Goal: Information Seeking & Learning: Check status

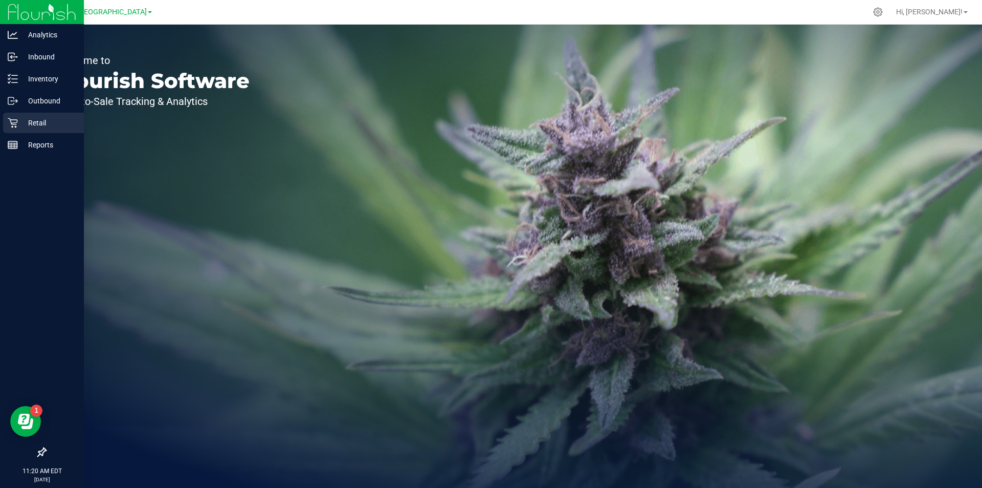
click at [56, 118] on p "Retail" at bounding box center [48, 123] width 61 height 12
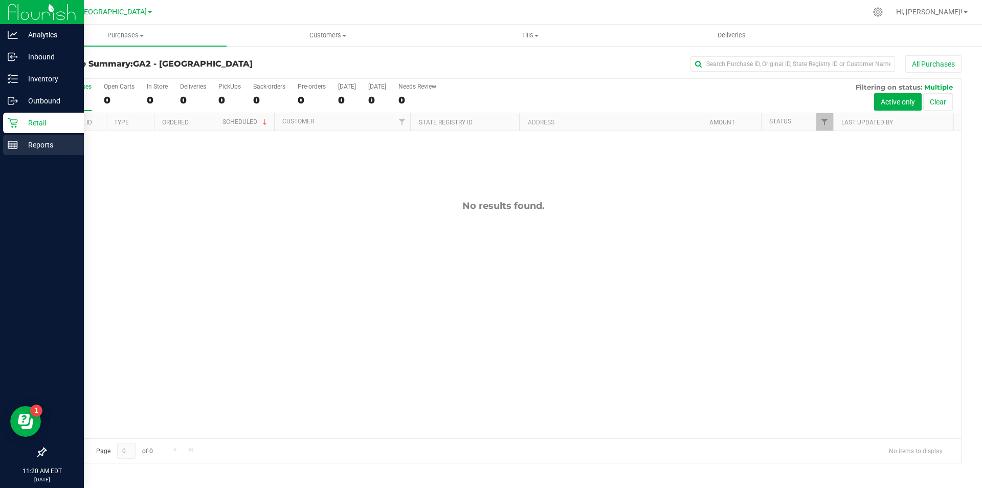
click at [33, 146] on p "Reports" at bounding box center [48, 145] width 61 height 12
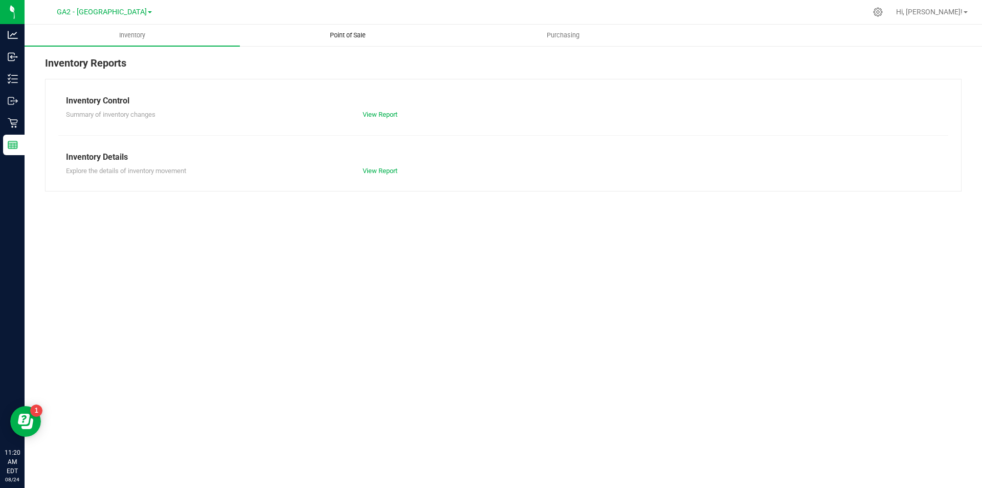
click at [380, 36] on uib-tab-heading "Point of Sale" at bounding box center [347, 35] width 214 height 20
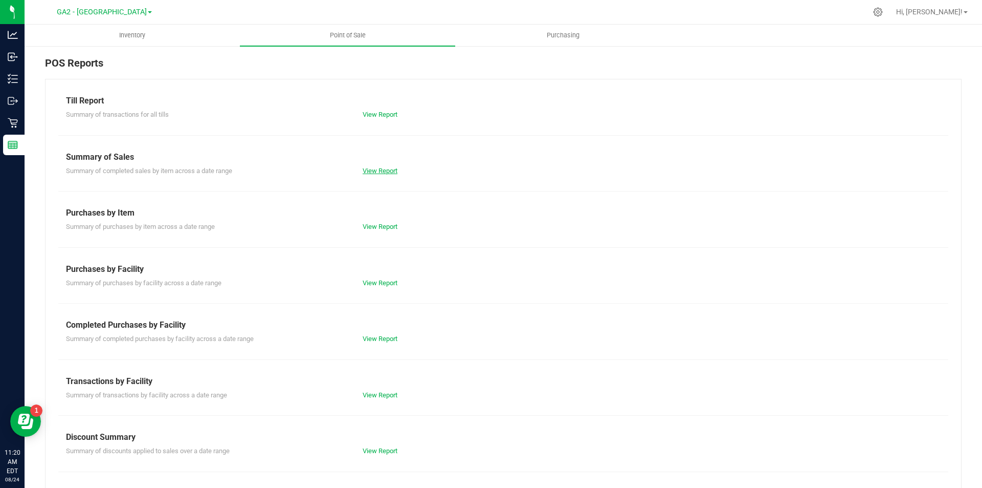
click at [385, 167] on link "View Report" at bounding box center [380, 171] width 35 height 8
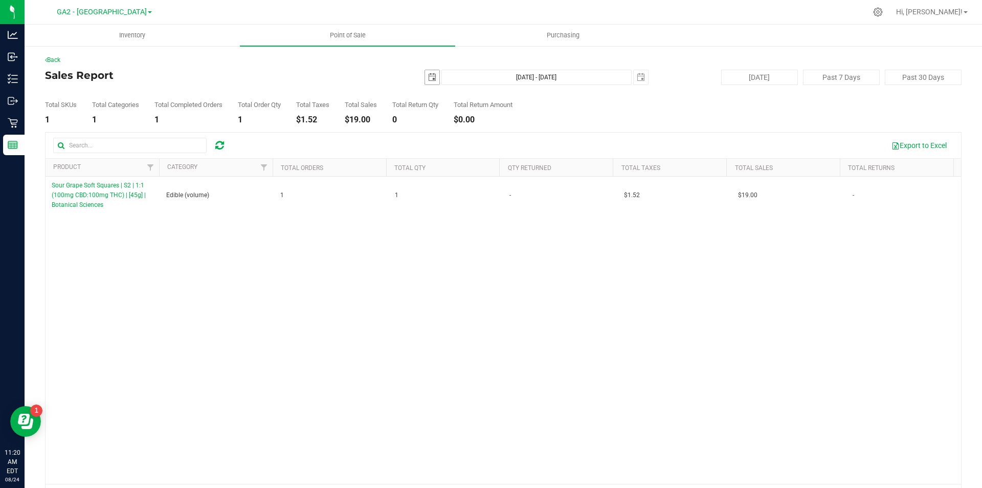
click at [425, 81] on span "select" at bounding box center [432, 77] width 14 height 14
click at [523, 183] on link "23" at bounding box center [518, 181] width 15 height 16
type input "[DATE]"
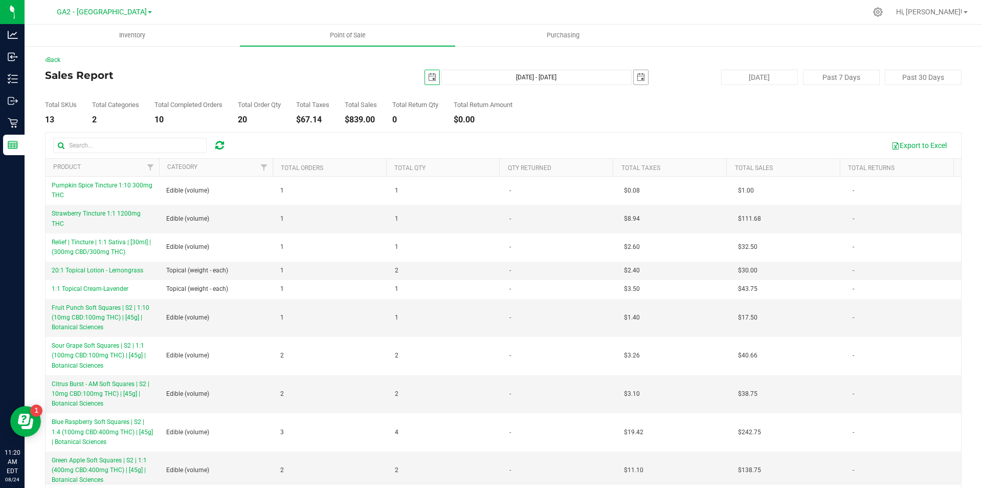
click at [642, 75] on span "select" at bounding box center [641, 77] width 14 height 14
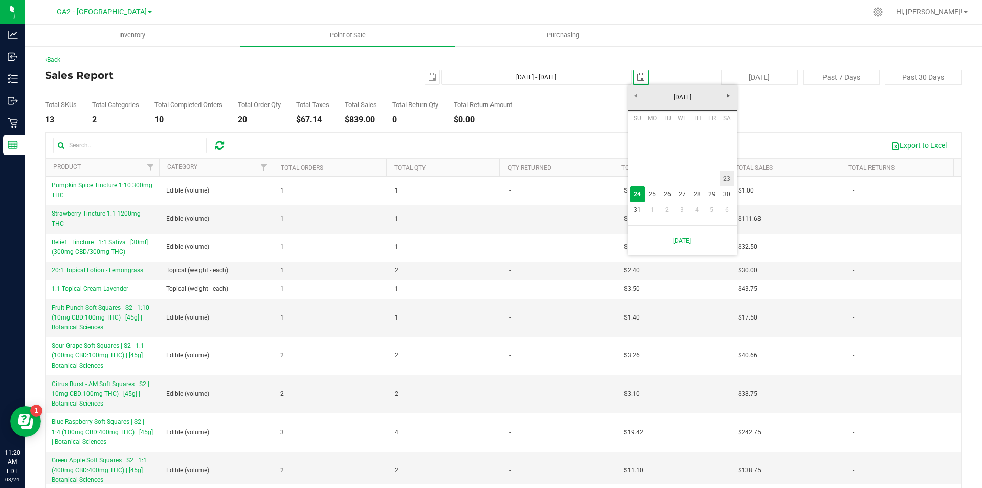
click at [727, 177] on link "23" at bounding box center [727, 179] width 15 height 16
type input "[DATE] - [DATE]"
type input "[DATE]"
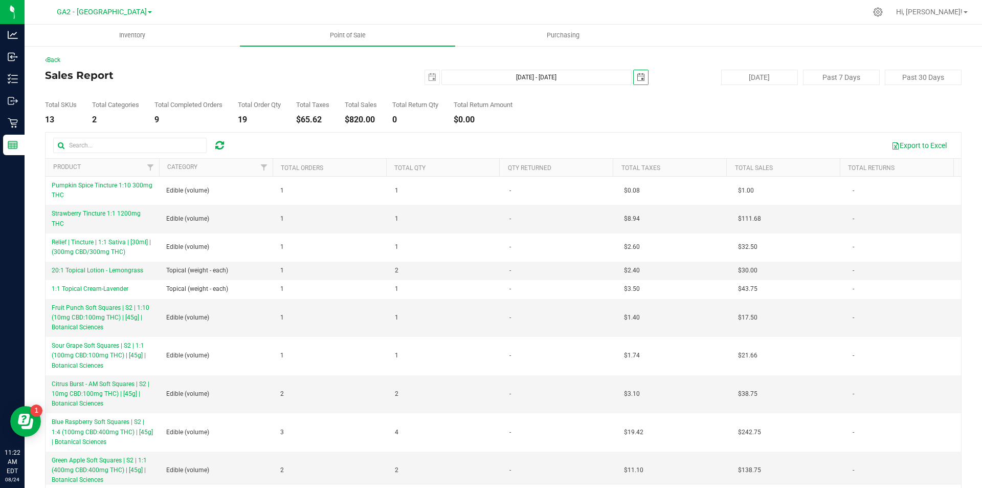
click at [523, 139] on div "Export to Excel" at bounding box center [594, 145] width 718 height 17
click at [299, 38] on uib-tab-heading "Point of Sale" at bounding box center [347, 35] width 215 height 21
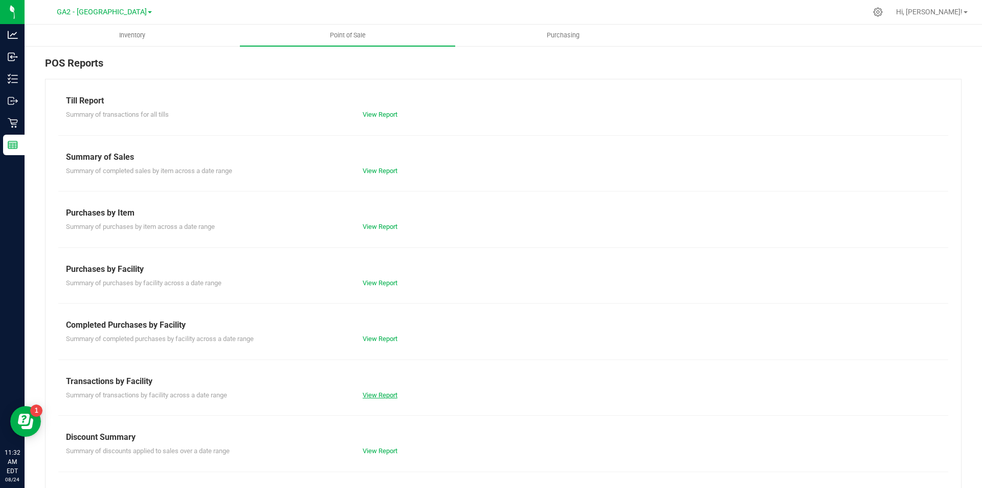
click at [376, 398] on link "View Report" at bounding box center [380, 395] width 35 height 8
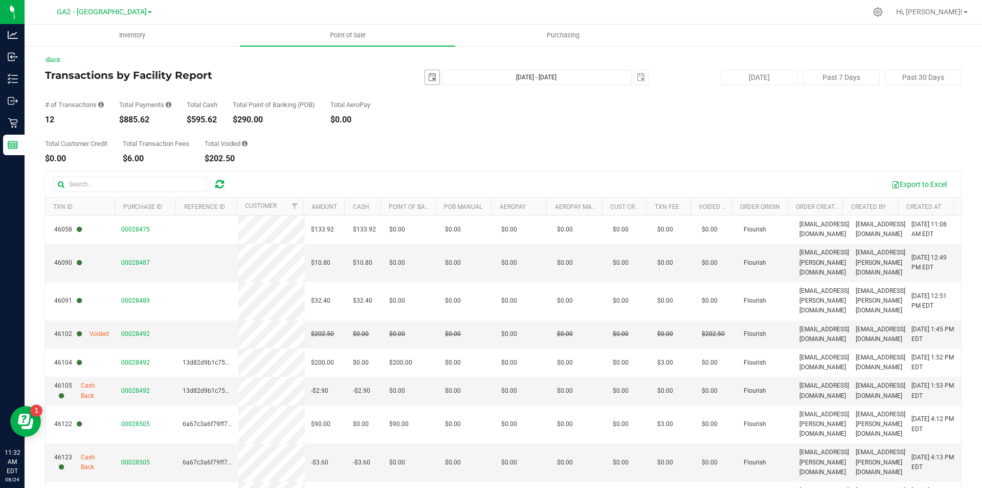
click at [431, 76] on span "select" at bounding box center [432, 77] width 8 height 8
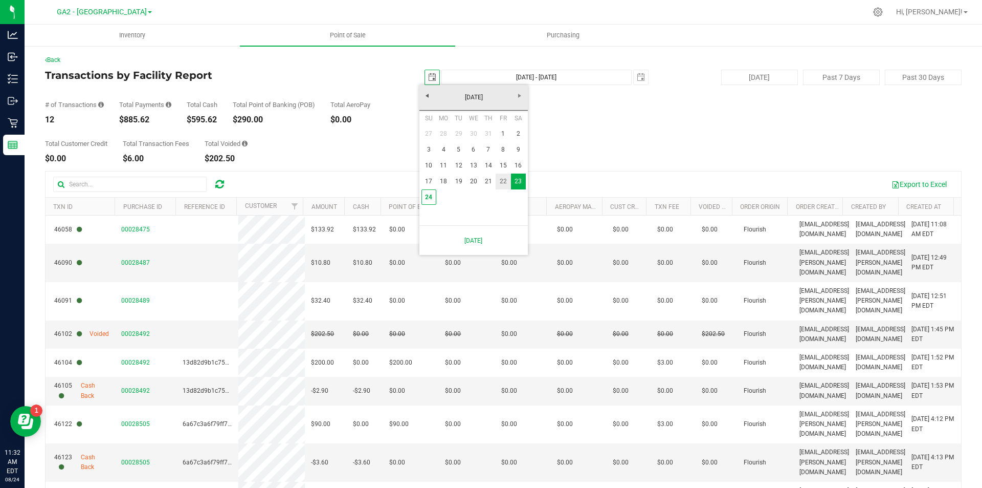
click at [499, 184] on link "22" at bounding box center [503, 181] width 15 height 16
type input "[DATE]"
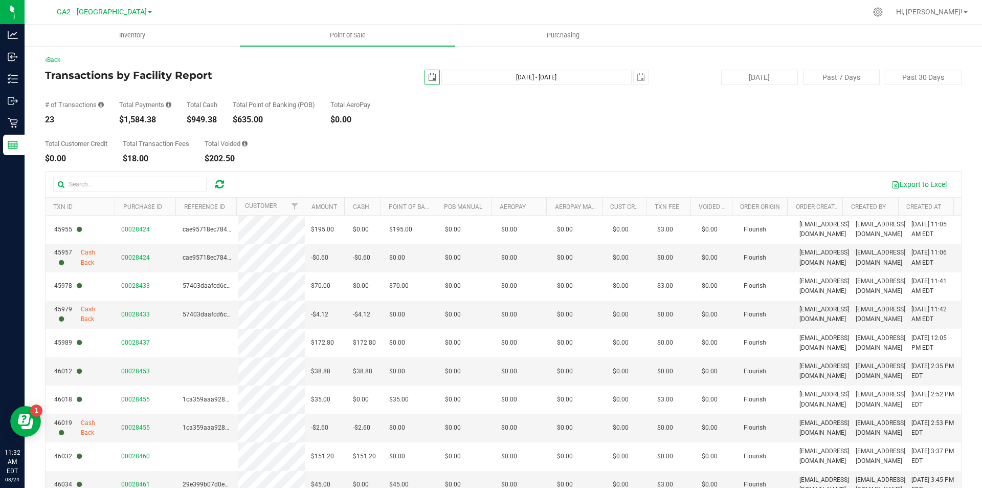
click at [429, 79] on span "select" at bounding box center [432, 77] width 8 height 8
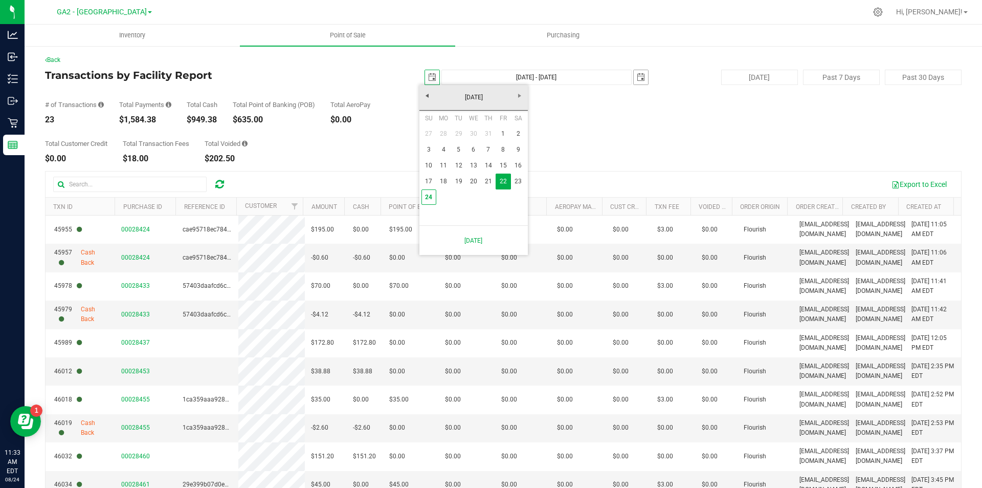
click at [638, 81] on span "select" at bounding box center [641, 77] width 14 height 14
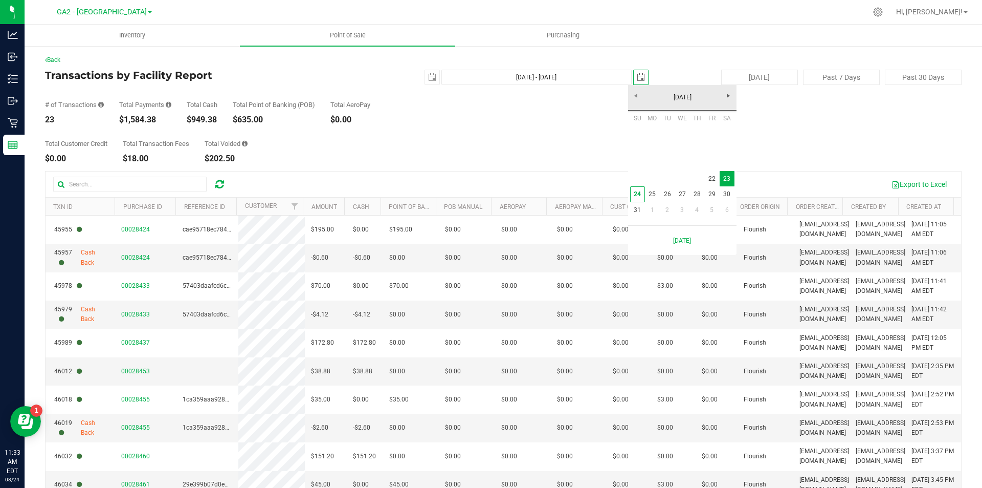
scroll to position [0, 26]
click at [710, 176] on link "22" at bounding box center [712, 179] width 15 height 16
type input "[DATE] - [DATE]"
type input "[DATE]"
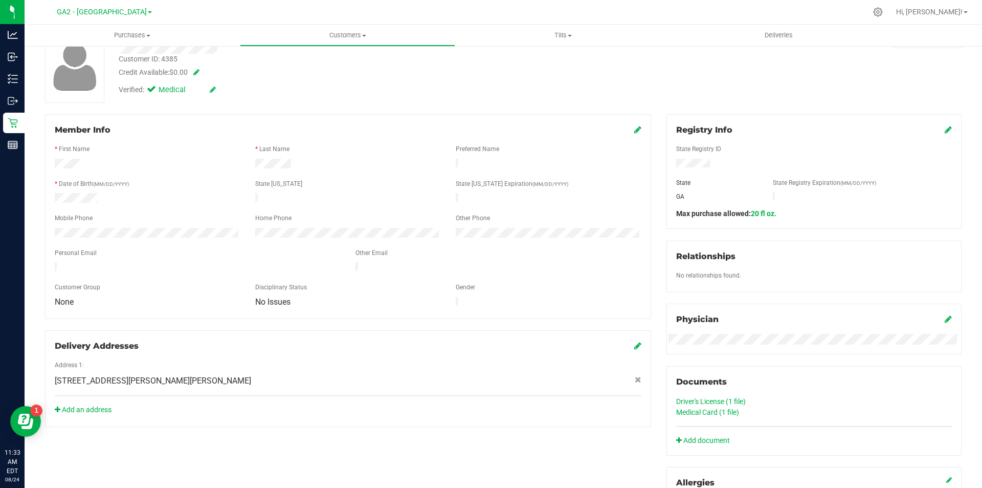
click at [728, 400] on link "Driver's License (1 file)" at bounding box center [711, 401] width 70 height 8
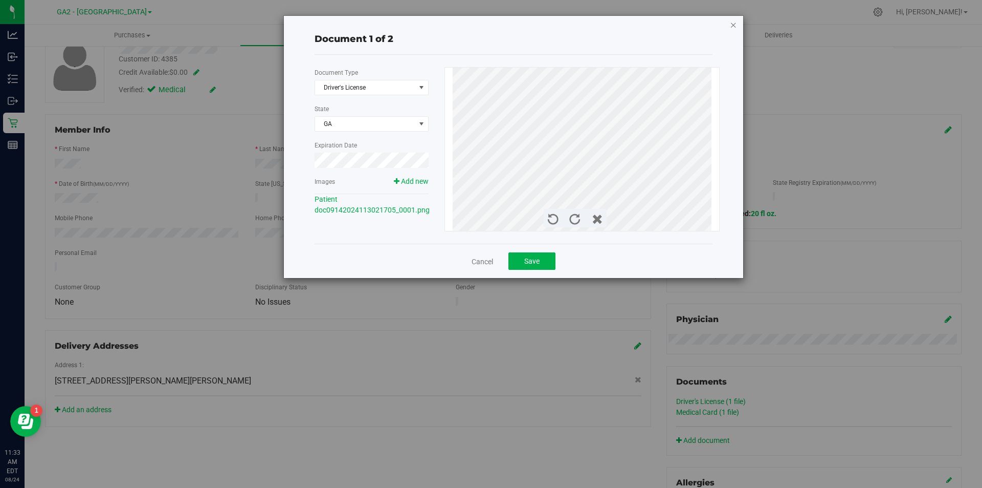
click at [735, 26] on icon "button" at bounding box center [733, 24] width 7 height 12
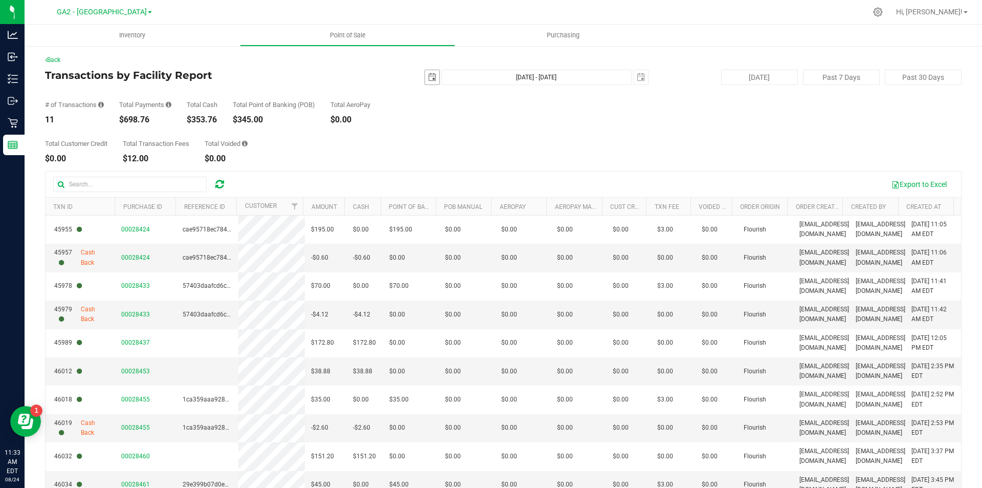
click at [428, 79] on span "select" at bounding box center [432, 77] width 8 height 8
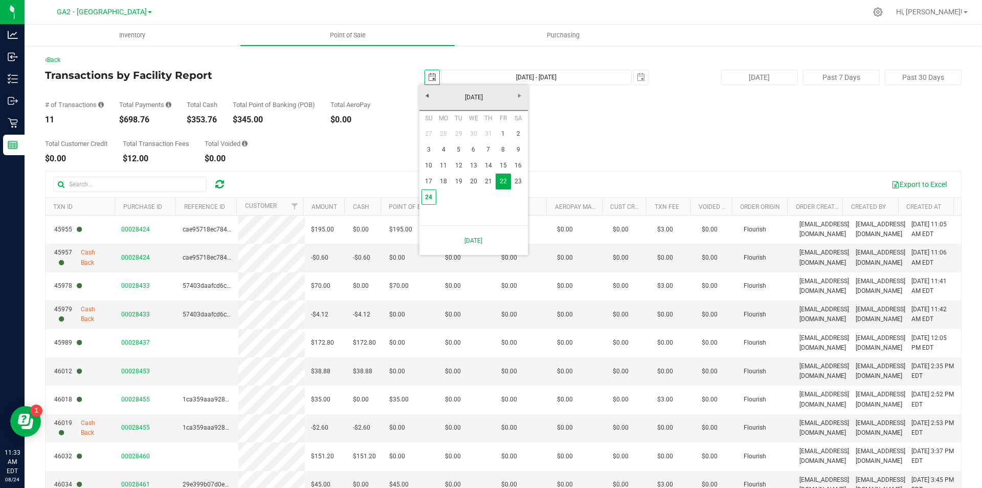
click at [387, 149] on div "Total Customer Credit $0.00 Total Transaction Fees $12.00 Total Voided $0.00" at bounding box center [503, 143] width 917 height 39
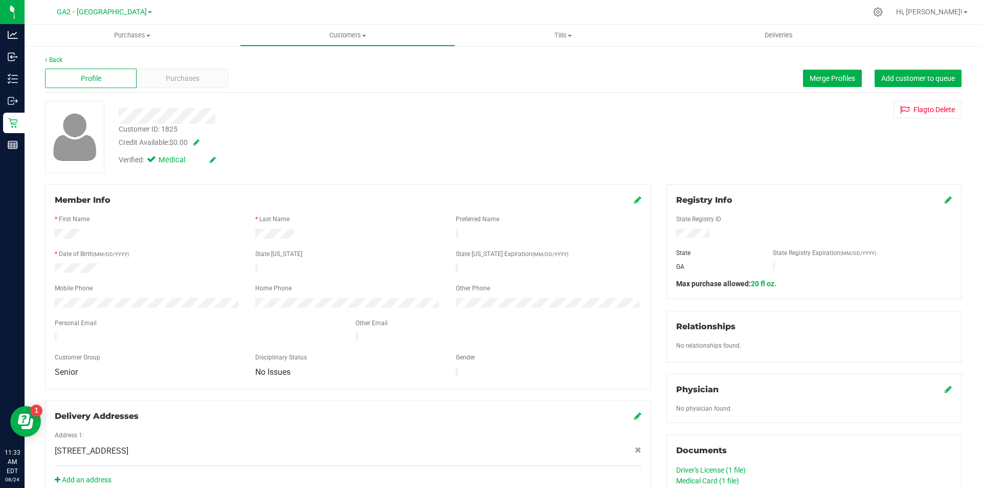
click at [708, 467] on link "Driver's License (1 file)" at bounding box center [711, 470] width 70 height 8
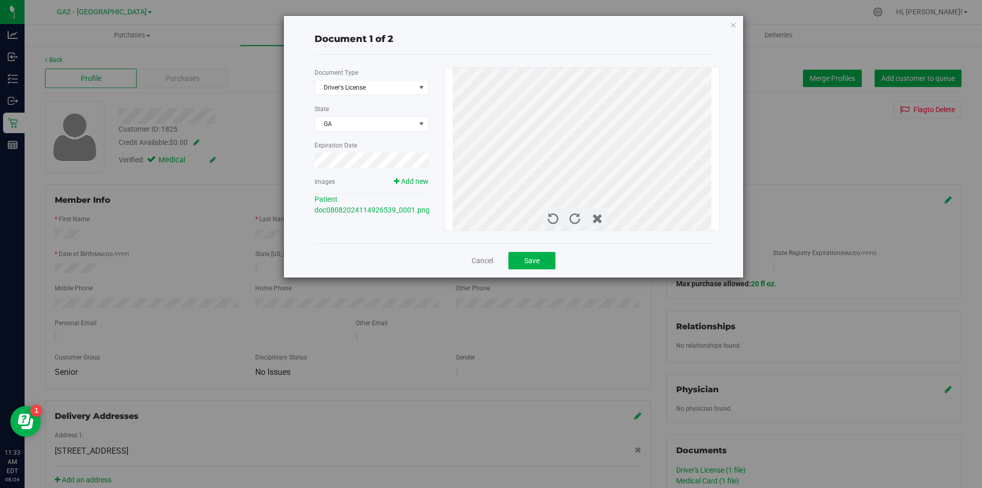
click at [732, 24] on icon "button" at bounding box center [733, 24] width 7 height 12
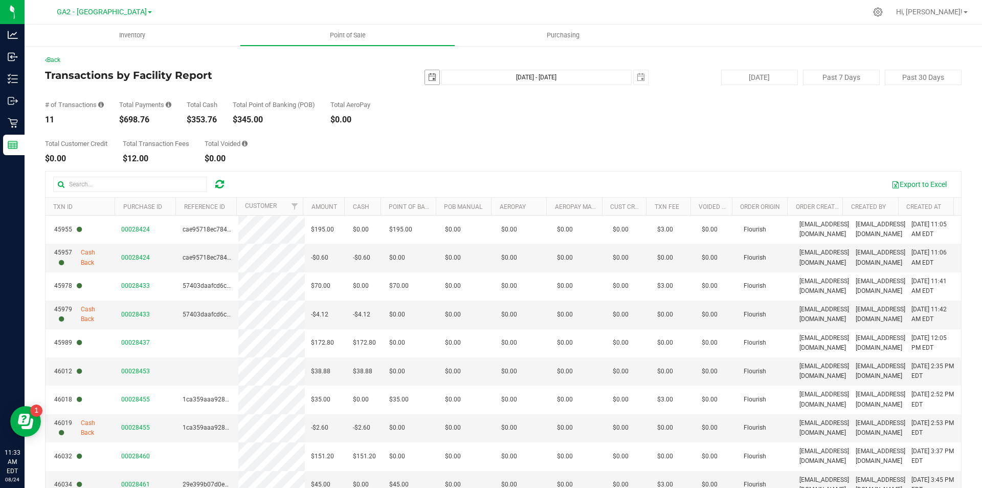
drag, startPoint x: 423, startPoint y: 77, endPoint x: 431, endPoint y: 81, distance: 9.2
click at [431, 78] on span "select" at bounding box center [432, 77] width 8 height 8
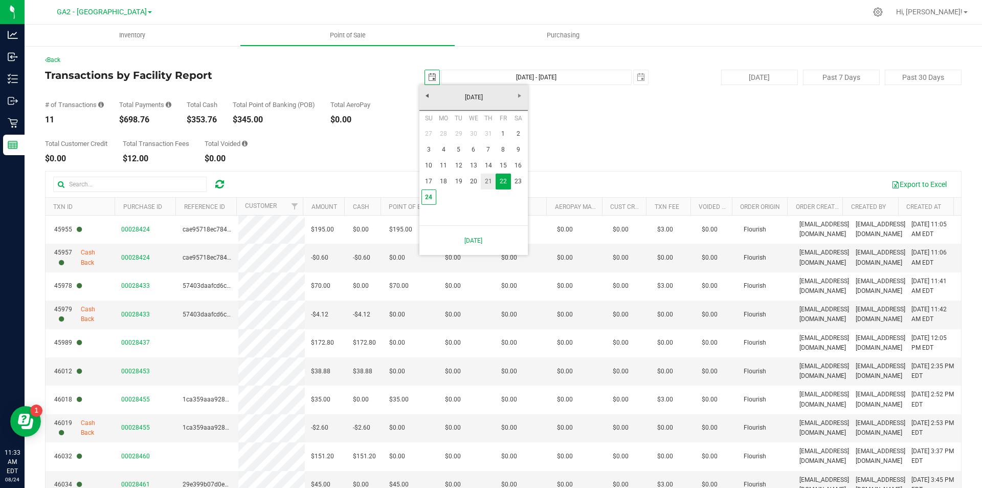
click at [493, 181] on link "21" at bounding box center [488, 181] width 15 height 16
type input "[DATE]"
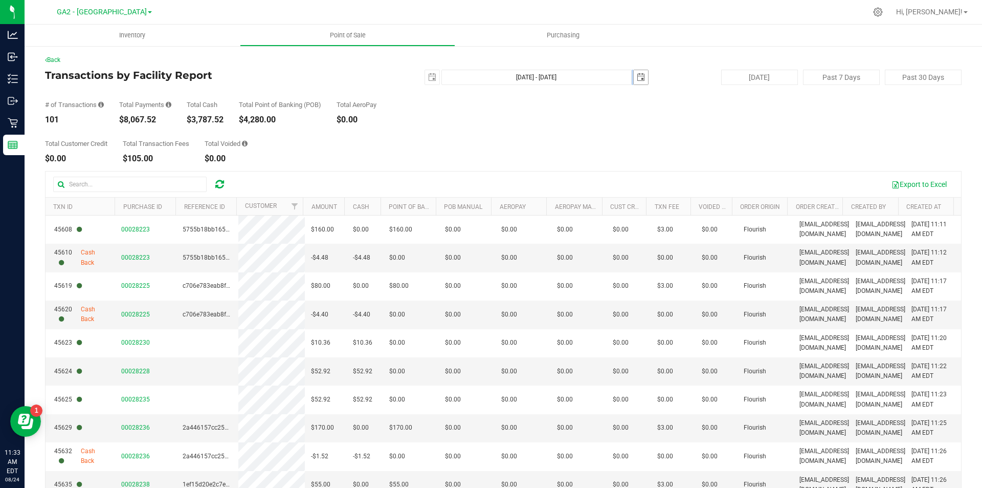
click at [628, 75] on div "[DATE] [DATE] - [DATE] [DATE]" at bounding box center [499, 77] width 313 height 15
click at [634, 75] on span "select" at bounding box center [641, 77] width 14 height 14
click at [637, 77] on span "select" at bounding box center [641, 77] width 8 height 8
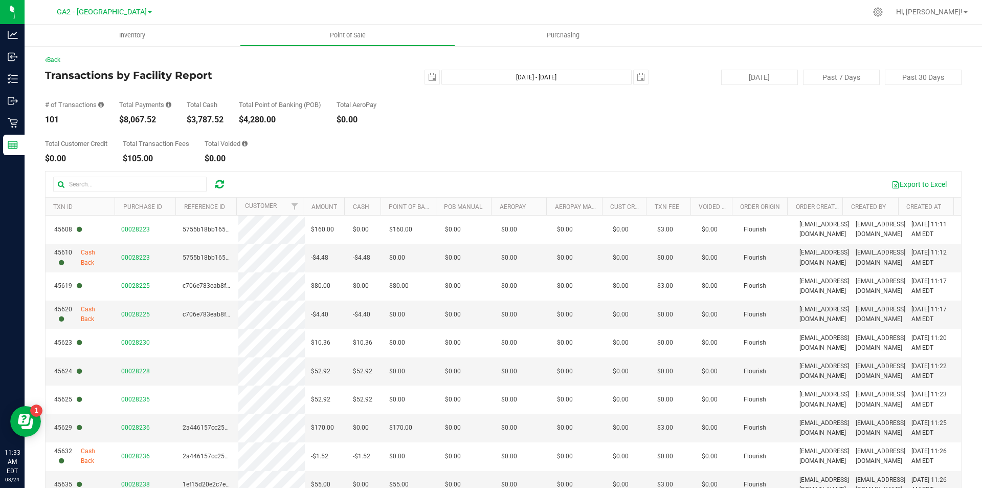
click at [634, 85] on div "# of Transactions 101 Total Payments $8,067.52 Total Cash $3,787.52 Total Point…" at bounding box center [503, 104] width 917 height 39
click at [637, 78] on span "select" at bounding box center [641, 77] width 8 height 8
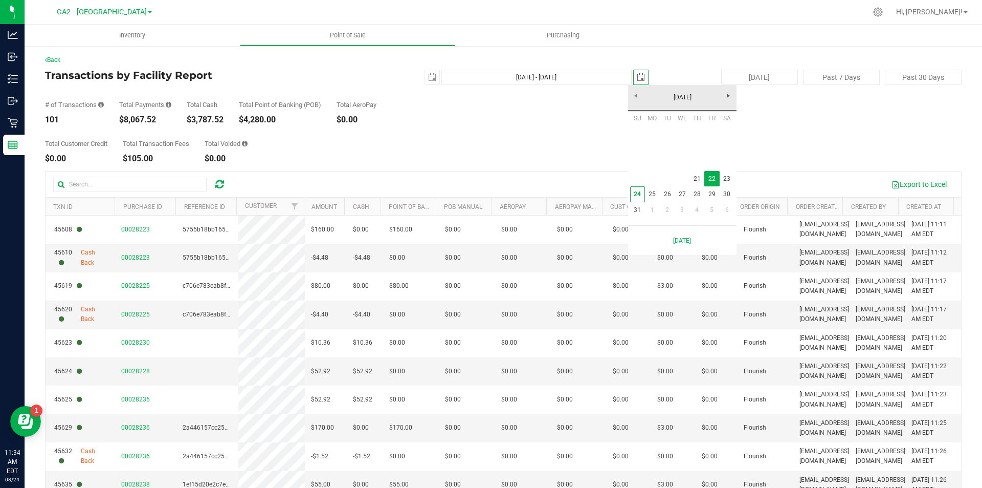
scroll to position [0, 26]
click at [697, 177] on link "21" at bounding box center [697, 179] width 15 height 16
type input "[DATE] - [DATE]"
type input "[DATE]"
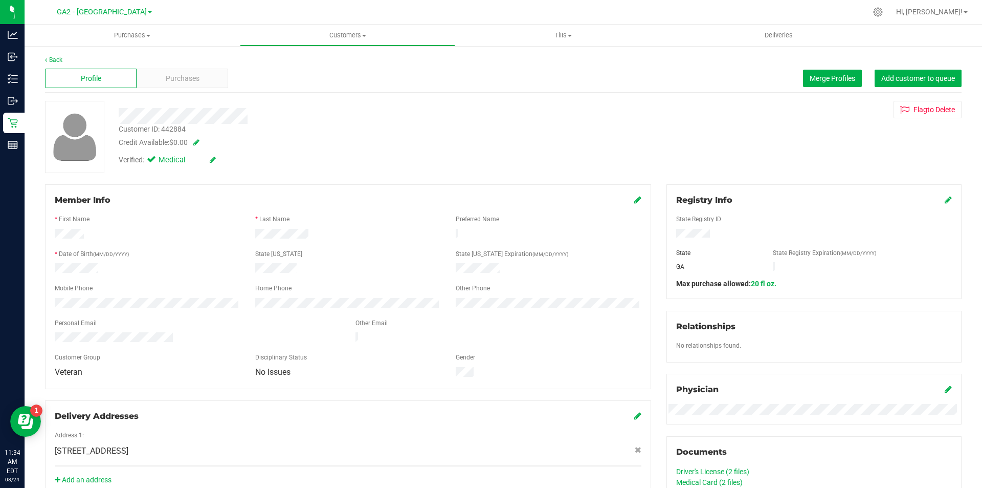
click at [719, 466] on div "Driver's License (2 files)" at bounding box center [814, 471] width 276 height 11
click at [720, 467] on link "Driver's License (2 files)" at bounding box center [712, 471] width 73 height 8
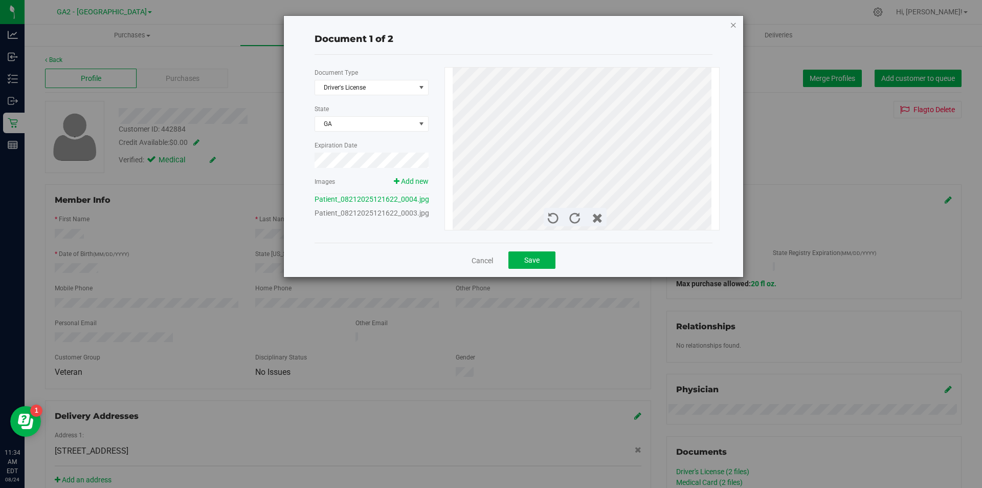
click at [733, 24] on icon "button" at bounding box center [733, 24] width 7 height 12
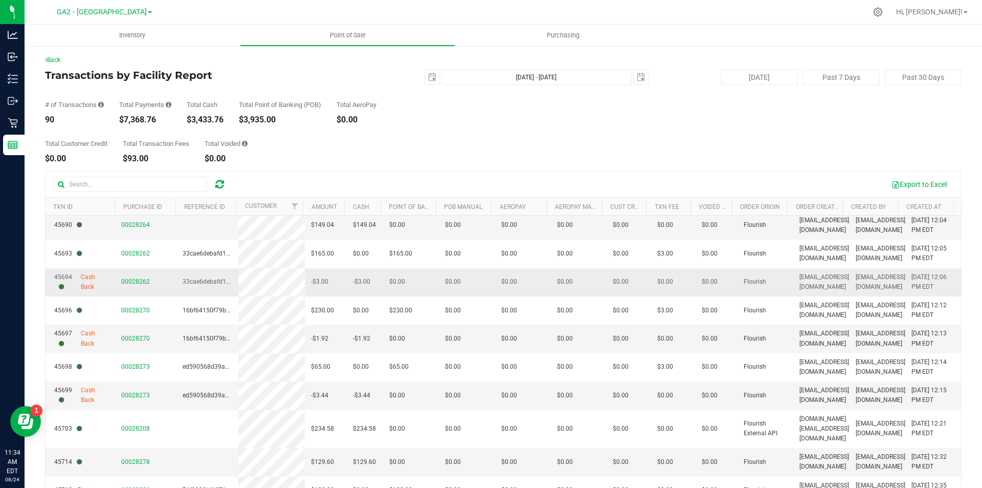
scroll to position [70, 0]
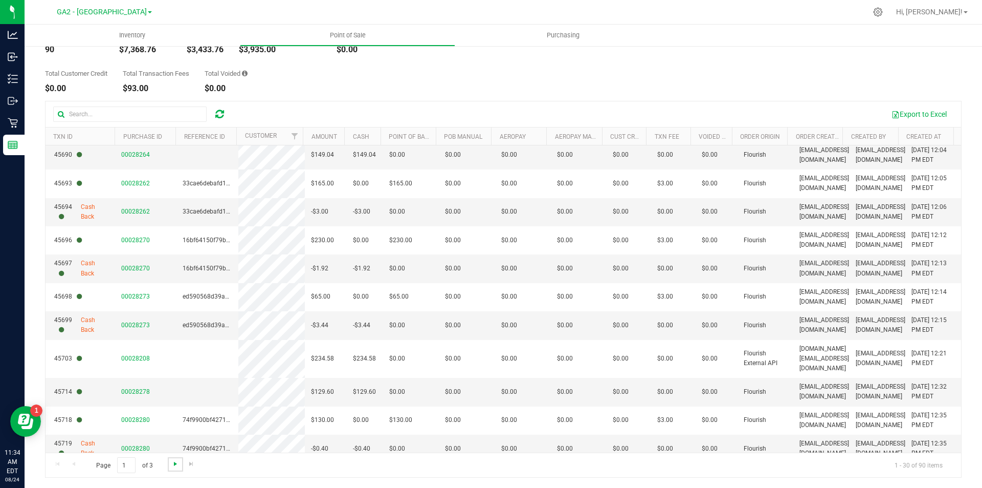
click at [178, 465] on span "Go to the next page" at bounding box center [175, 463] width 8 height 8
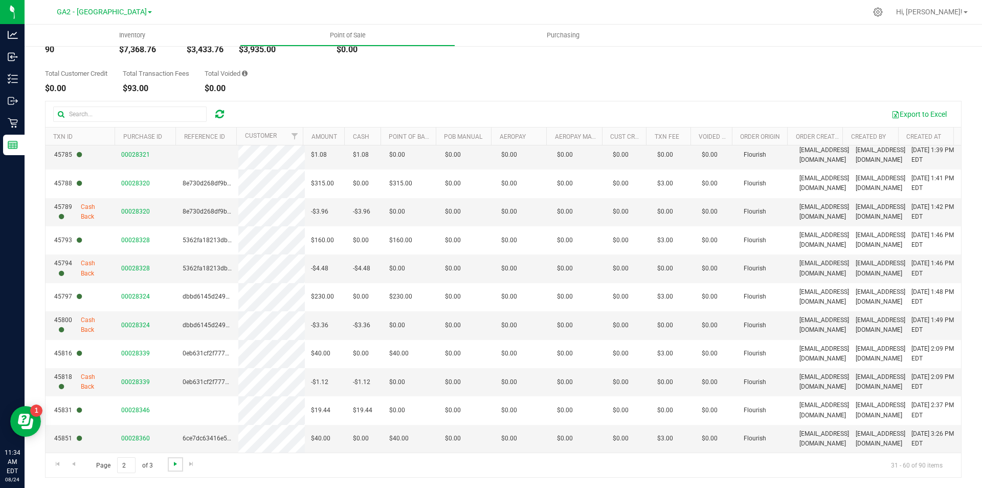
scroll to position [0, 0]
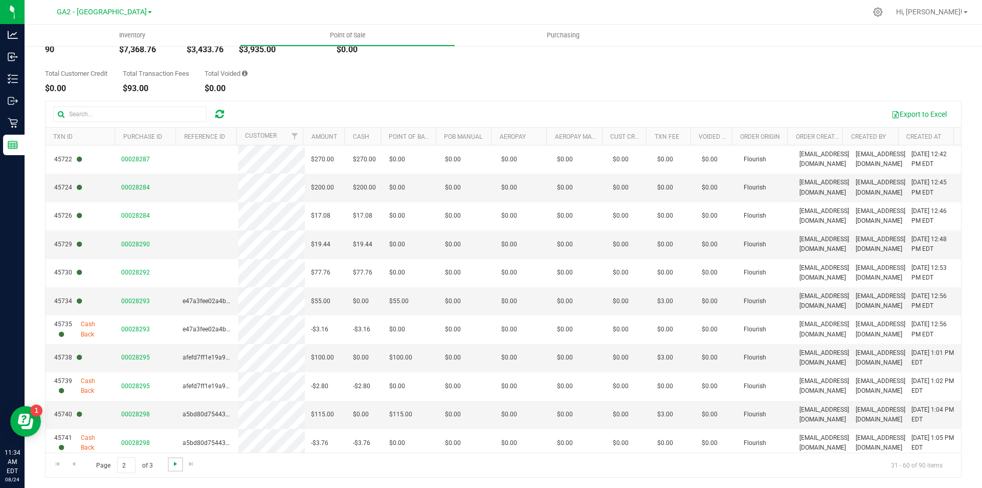
click at [178, 465] on span "Go to the next page" at bounding box center [175, 463] width 8 height 8
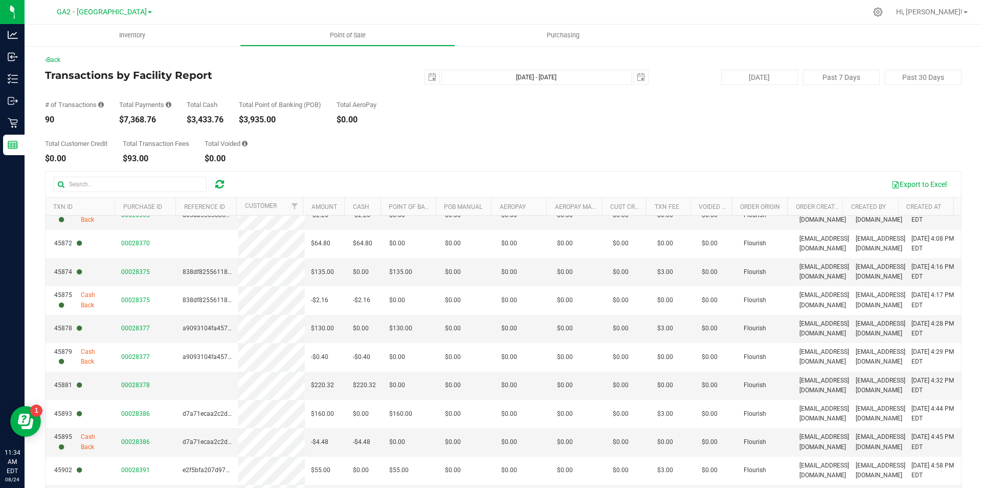
scroll to position [154, 0]
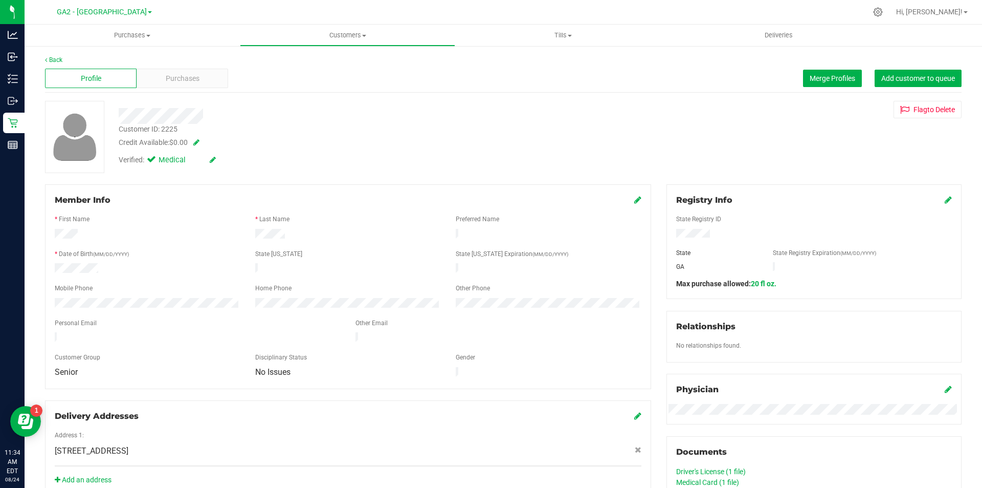
click at [730, 471] on link "Driver's License (1 file)" at bounding box center [711, 471] width 70 height 8
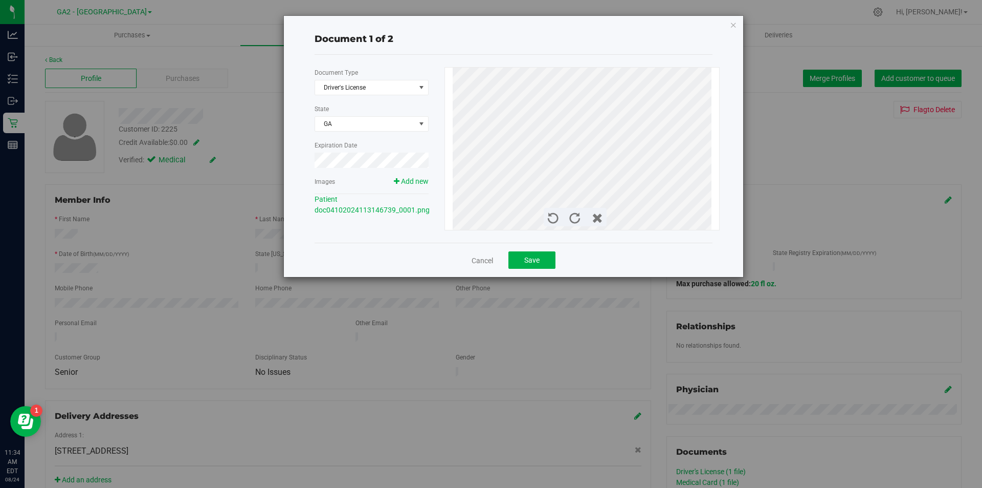
click at [735, 18] on icon "button" at bounding box center [733, 24] width 7 height 12
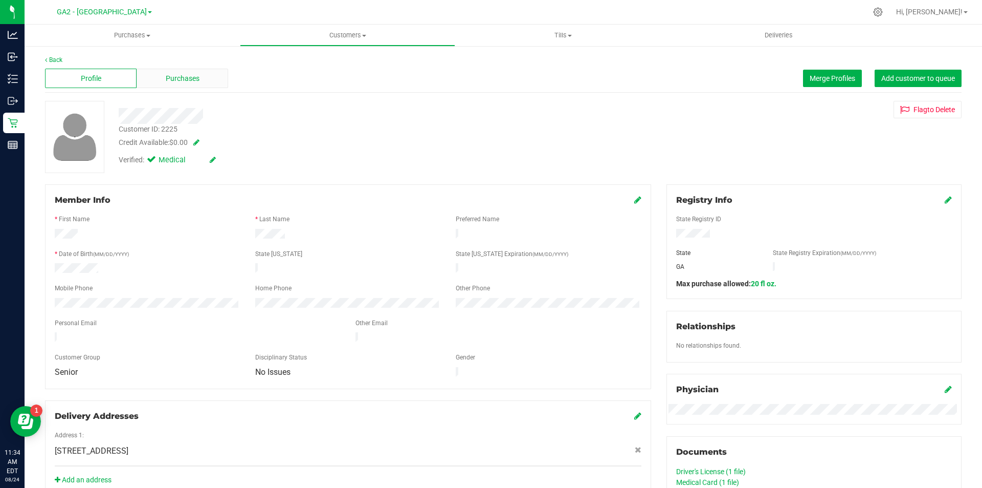
click at [178, 83] on div "Purchases" at bounding box center [183, 78] width 92 height 19
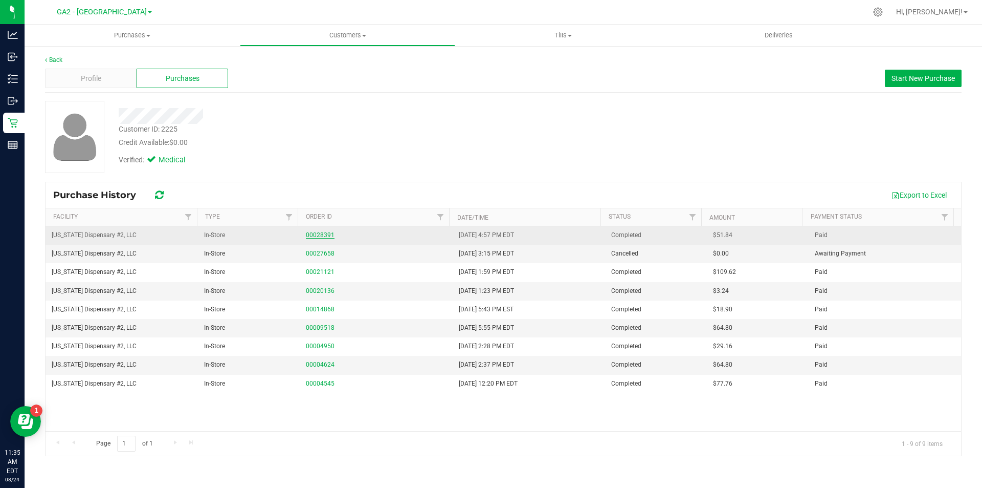
click at [326, 235] on link "00028391" at bounding box center [320, 234] width 29 height 7
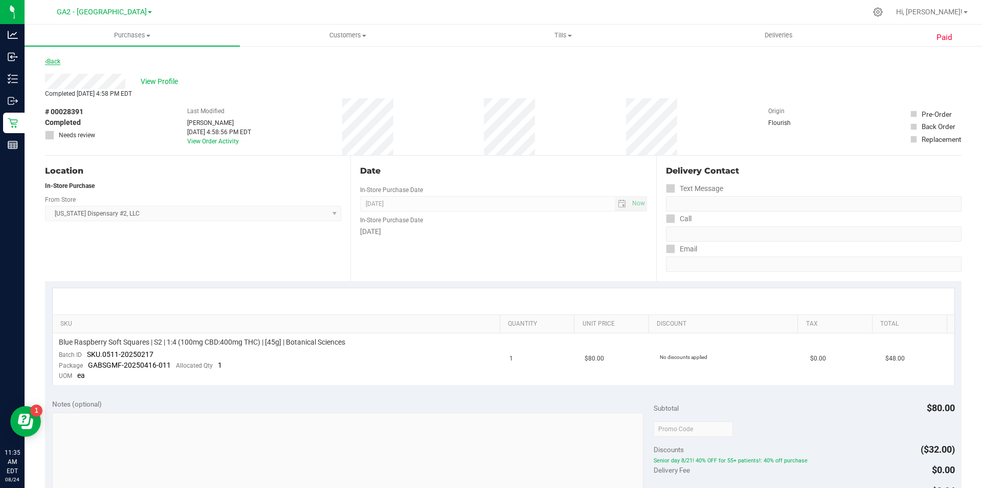
click at [54, 58] on link "Back" at bounding box center [52, 61] width 15 height 7
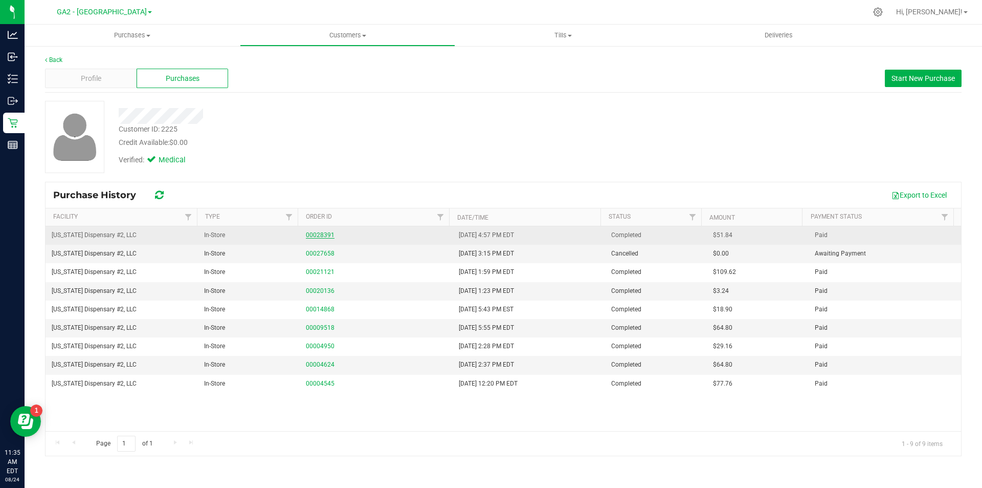
click at [315, 238] on link "00028391" at bounding box center [320, 234] width 29 height 7
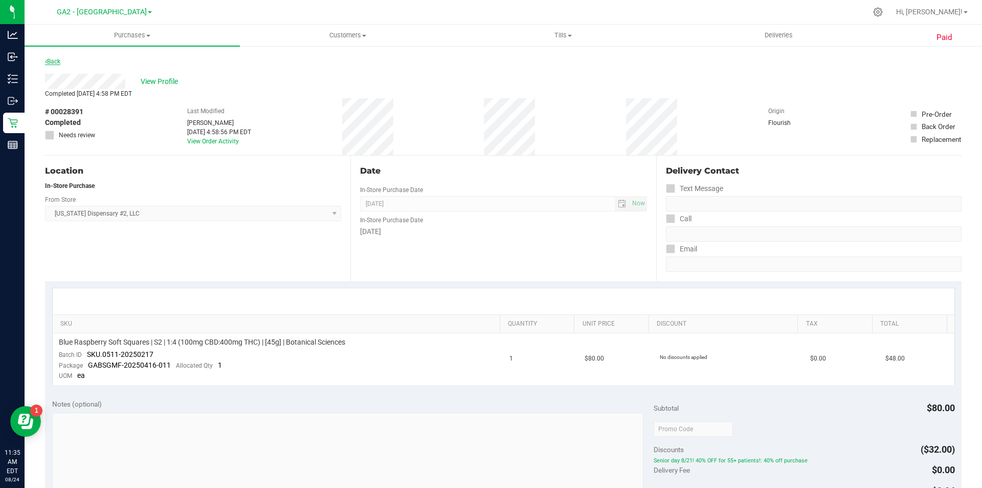
click at [57, 62] on link "Back" at bounding box center [52, 61] width 15 height 7
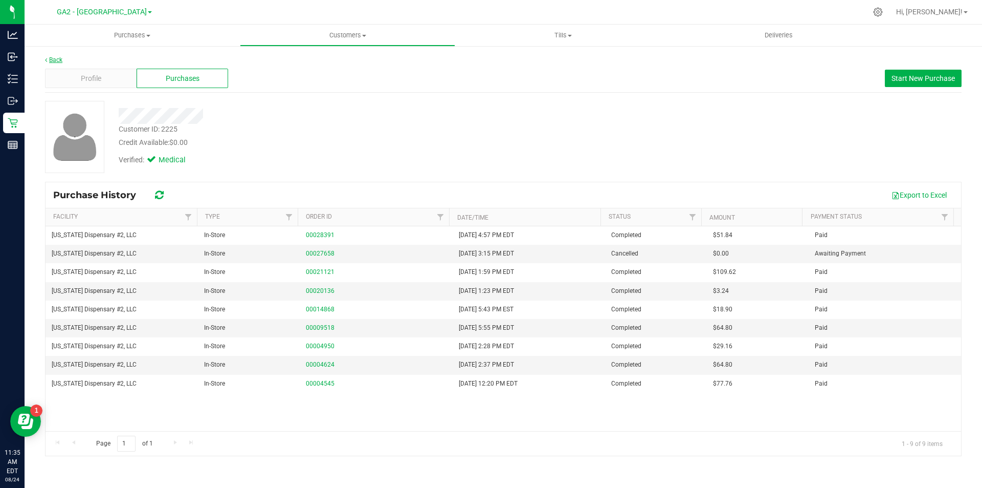
click at [52, 57] on link "Back" at bounding box center [53, 59] width 17 height 7
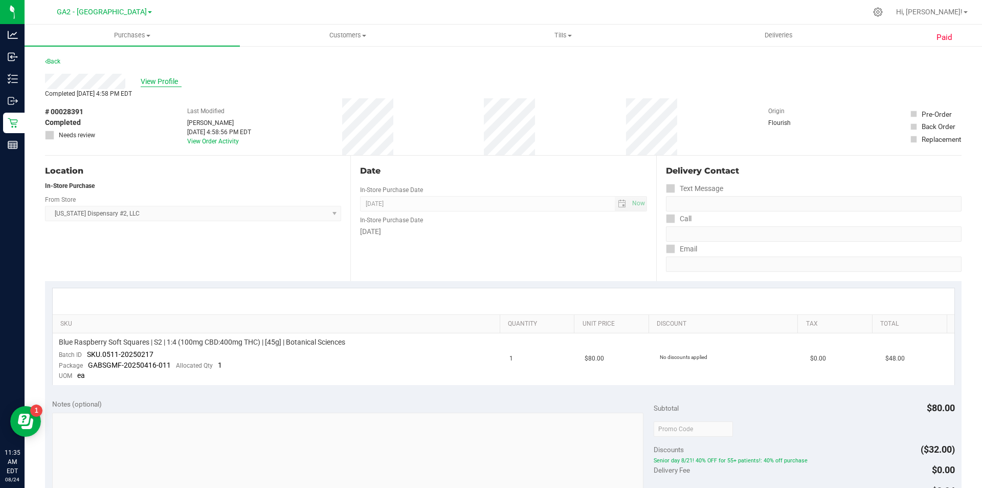
click at [167, 84] on span "View Profile" at bounding box center [161, 81] width 41 height 11
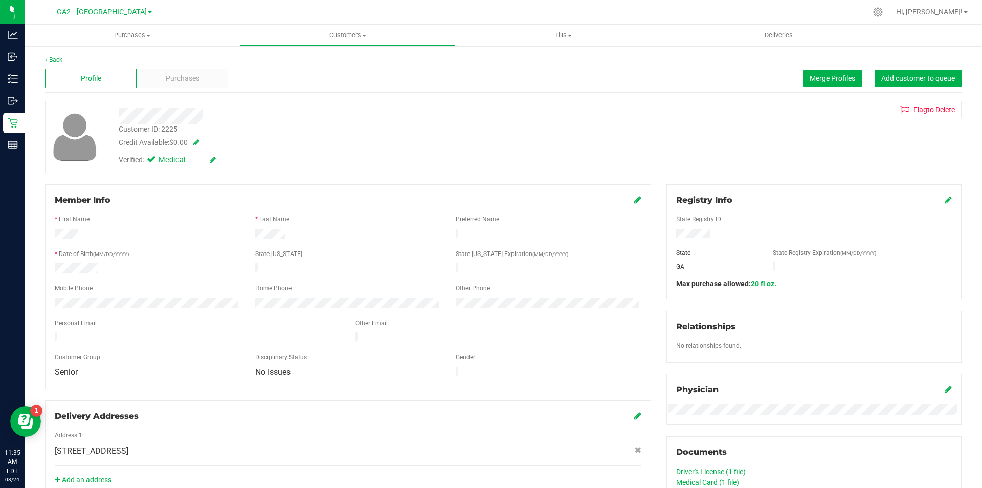
click at [743, 469] on div "Driver's License (1 file)" at bounding box center [814, 471] width 276 height 11
click at [737, 470] on link "Driver's License (1 file)" at bounding box center [711, 471] width 70 height 8
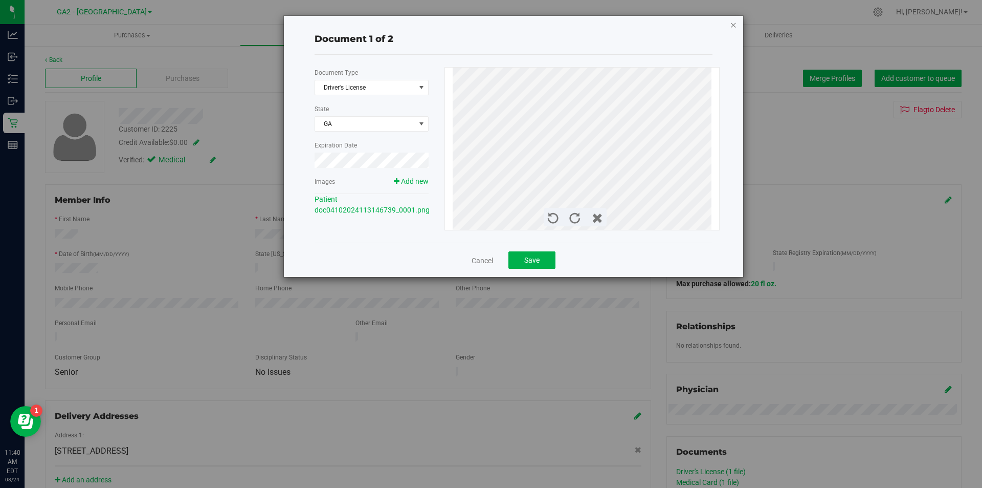
click at [735, 25] on div "Document 1 of 2 Document Type Driver's License 1 State [GEOGRAPHIC_DATA] Expira…" at bounding box center [513, 146] width 459 height 261
click at [733, 25] on icon "button" at bounding box center [733, 24] width 7 height 12
